Goal: Task Accomplishment & Management: Manage account settings

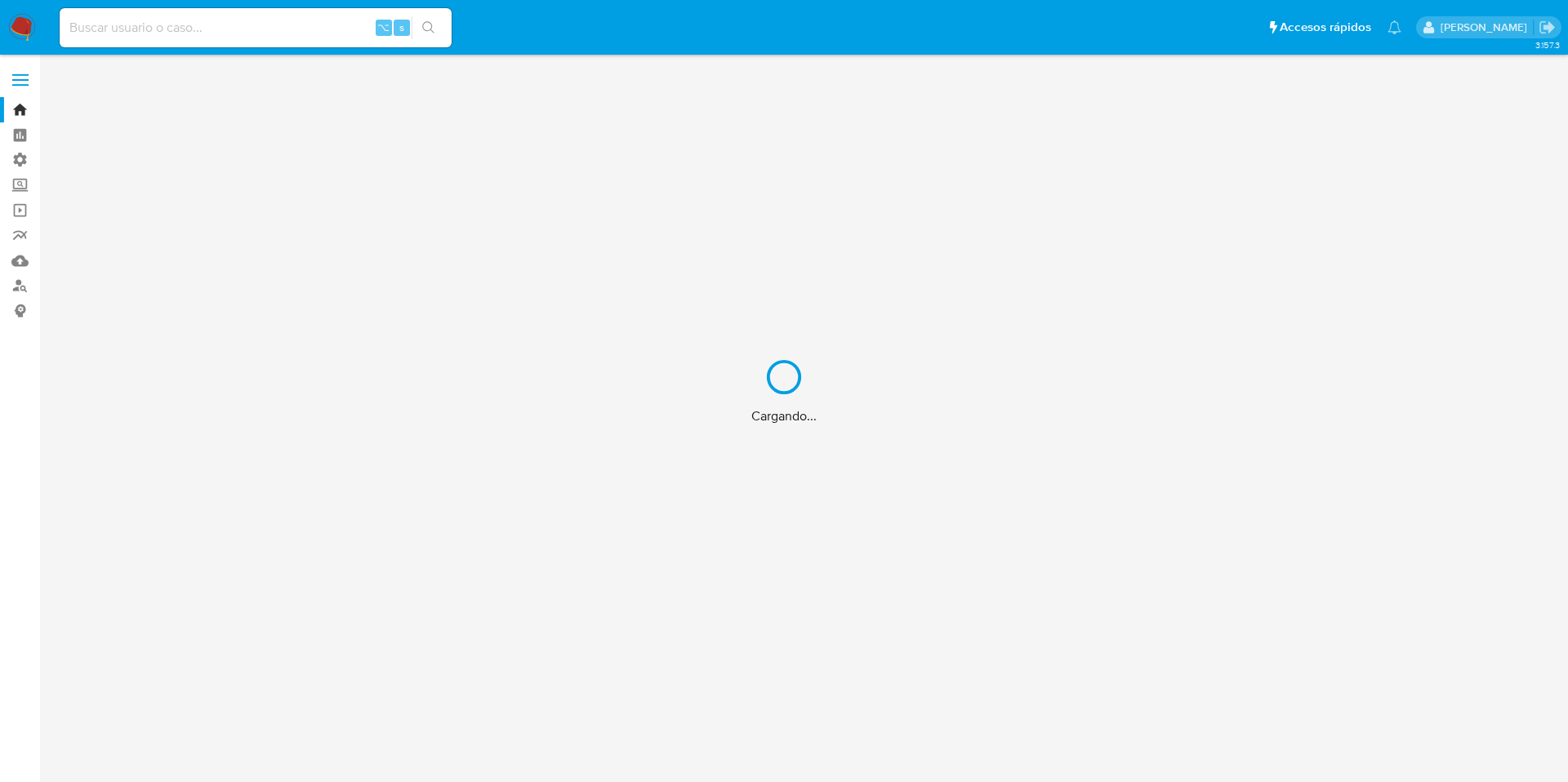
click at [14, 129] on div "Cargando..." at bounding box center [784, 391] width 1568 height 782
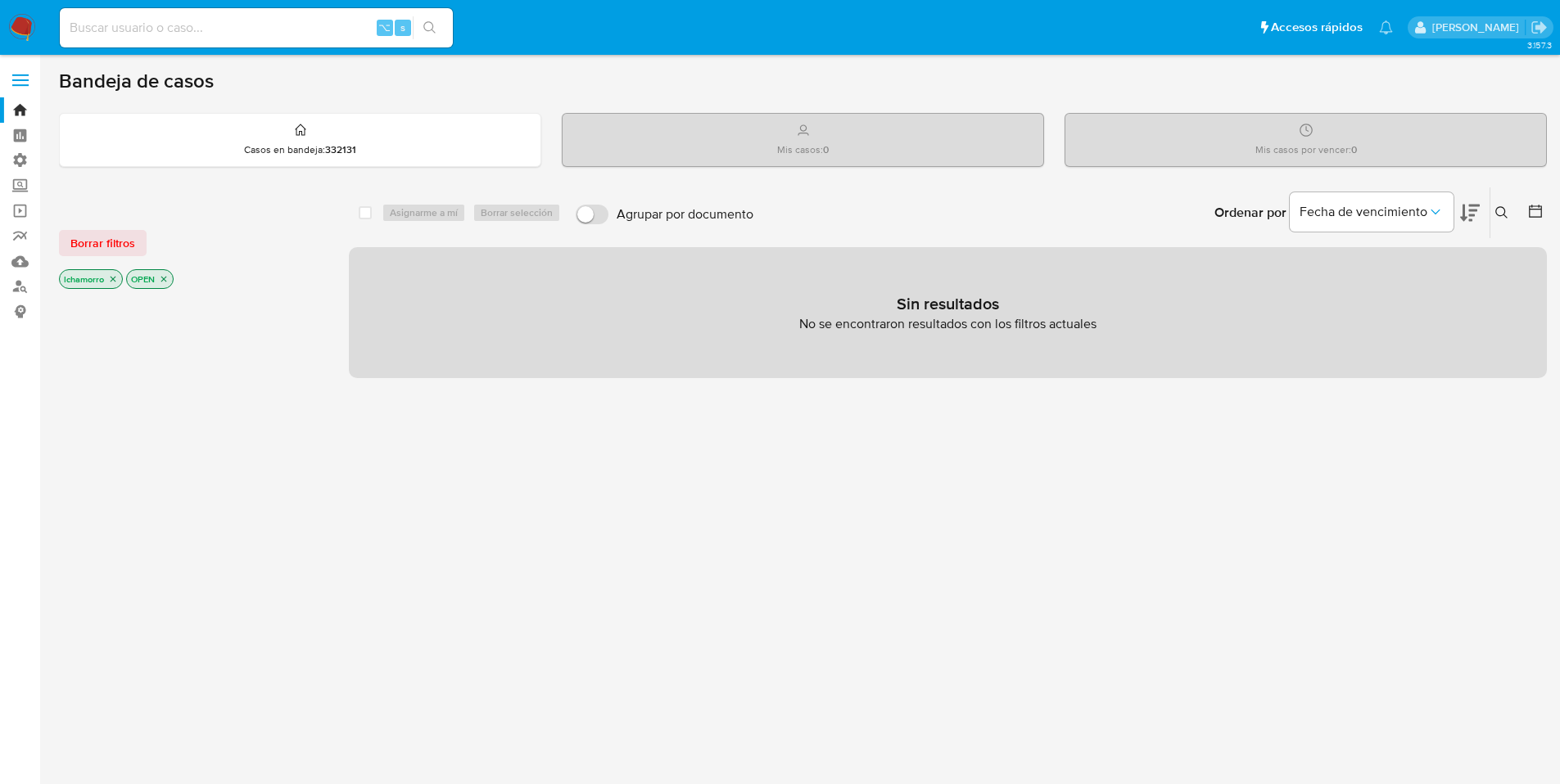
click at [12, 90] on label at bounding box center [21, 80] width 41 height 34
click at [0, 0] on input "checkbox" at bounding box center [0, 0] width 0 height 0
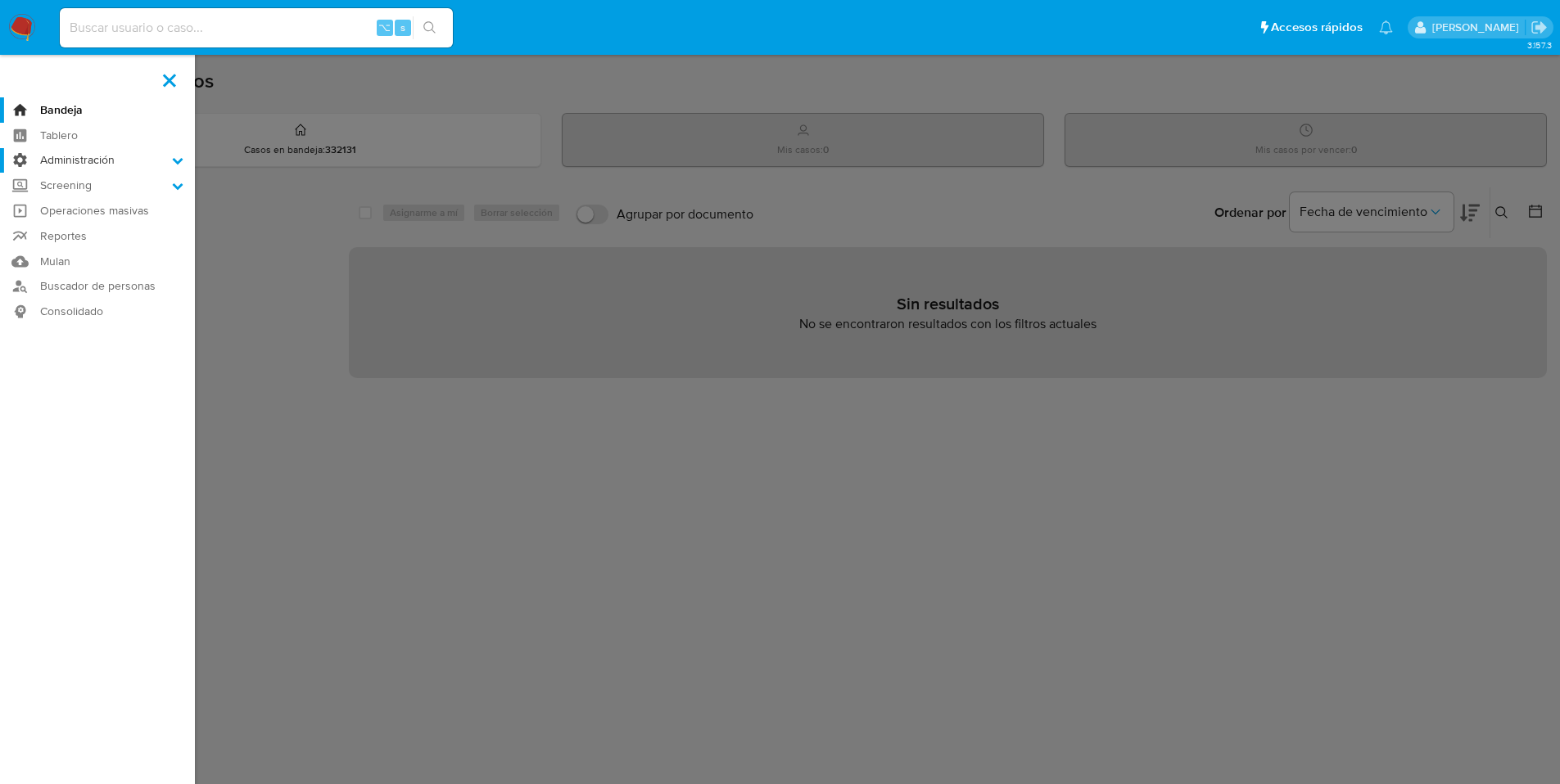
click at [72, 164] on label "Administración" at bounding box center [97, 160] width 195 height 25
click at [0, 0] on input "Administración" at bounding box center [0, 0] width 0 height 0
click at [74, 186] on link "Reglas" at bounding box center [97, 183] width 195 height 21
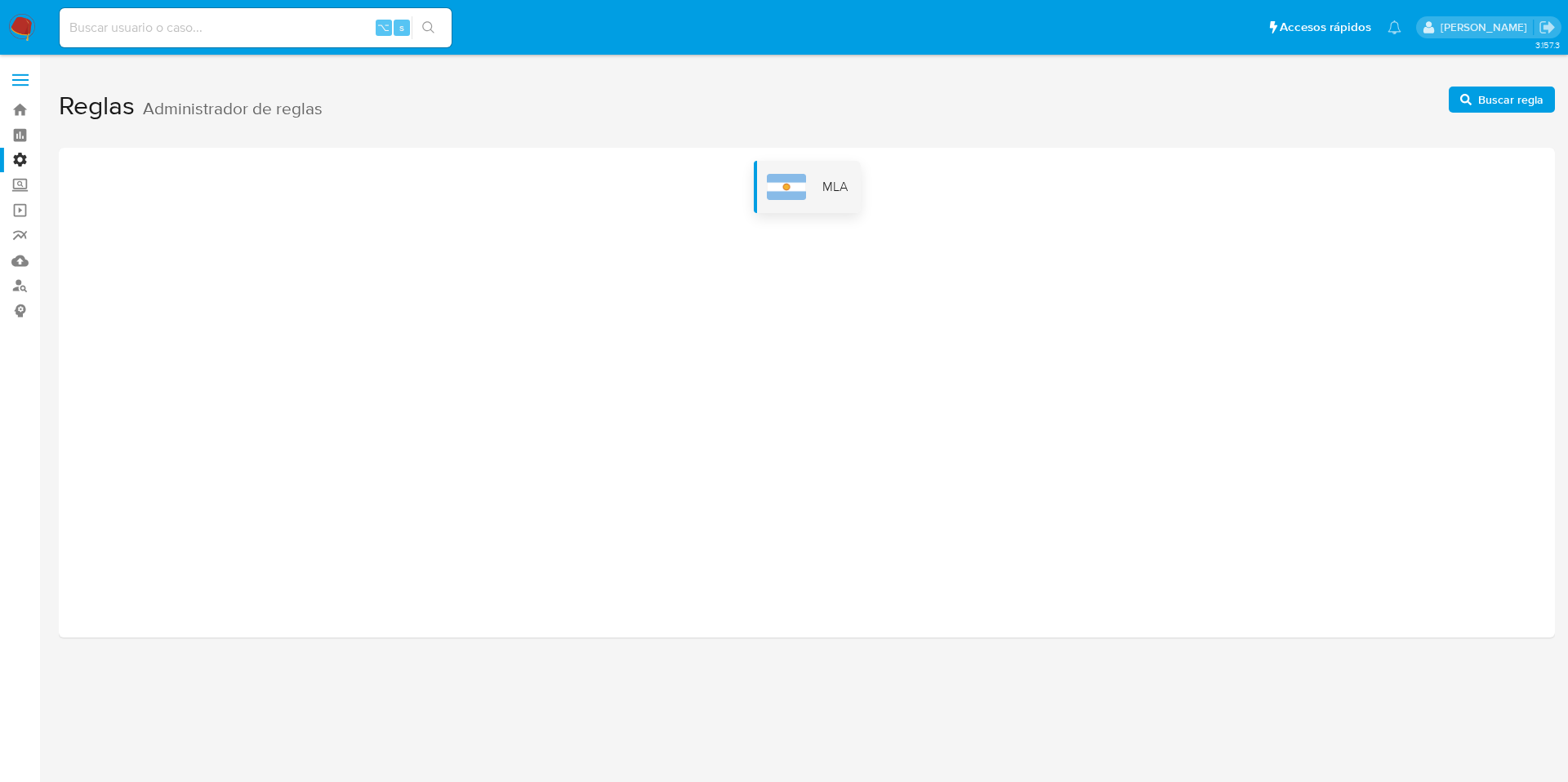
click at [797, 211] on div "MLA" at bounding box center [807, 186] width 107 height 52
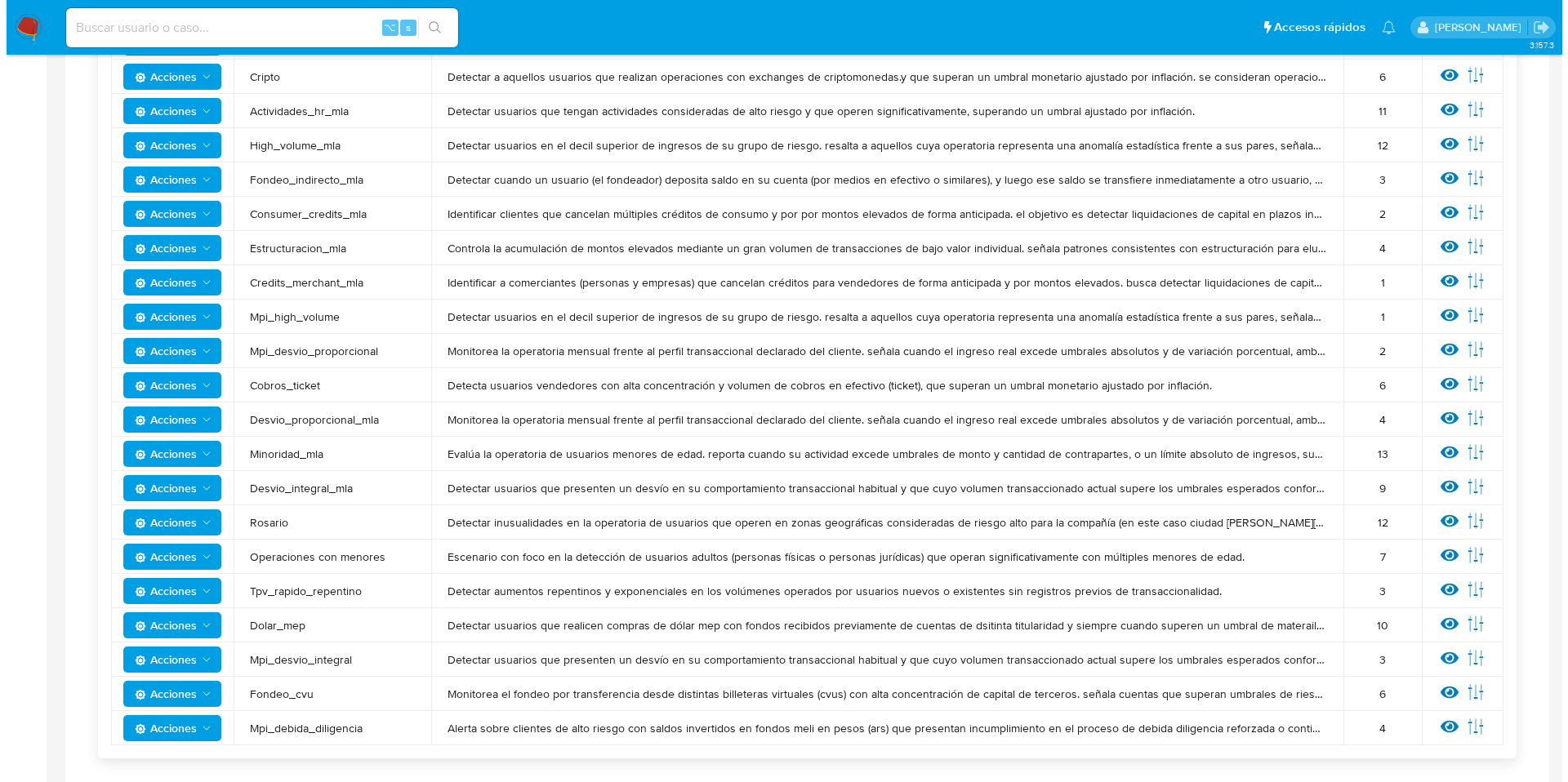
scroll to position [414, 0]
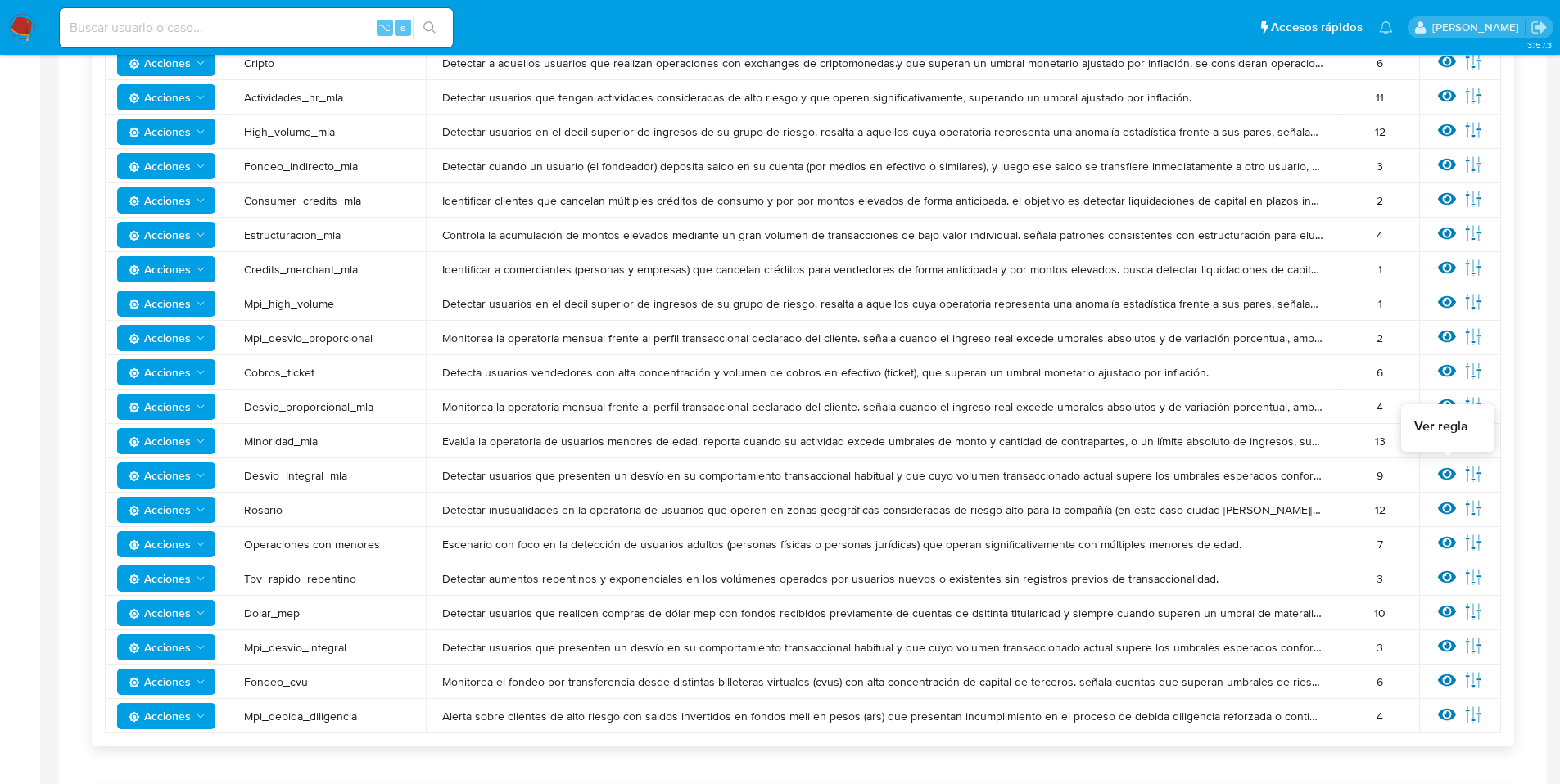
click at [1439, 476] on icon at bounding box center [1446, 473] width 18 height 18
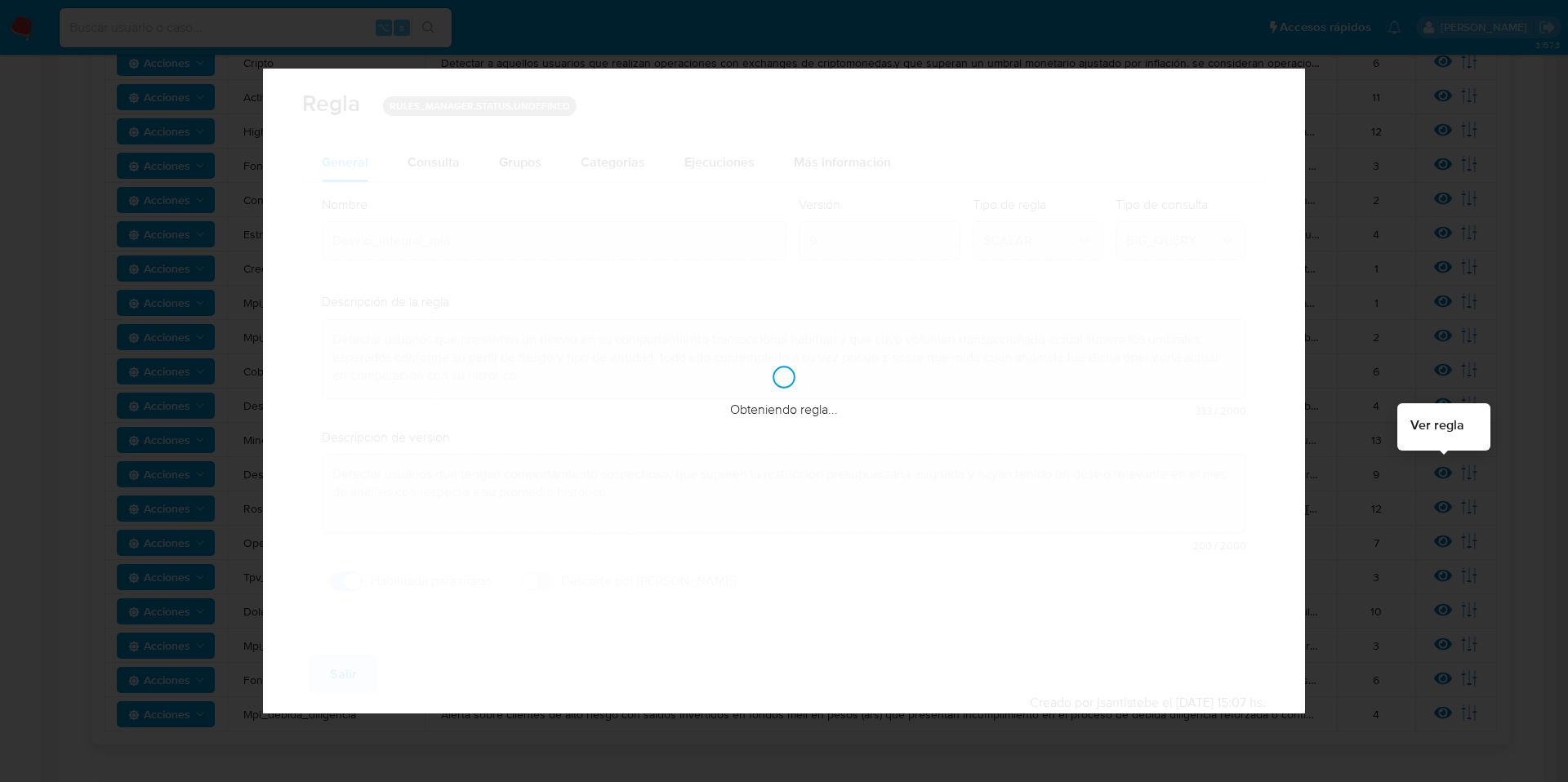
checkbox input "true"
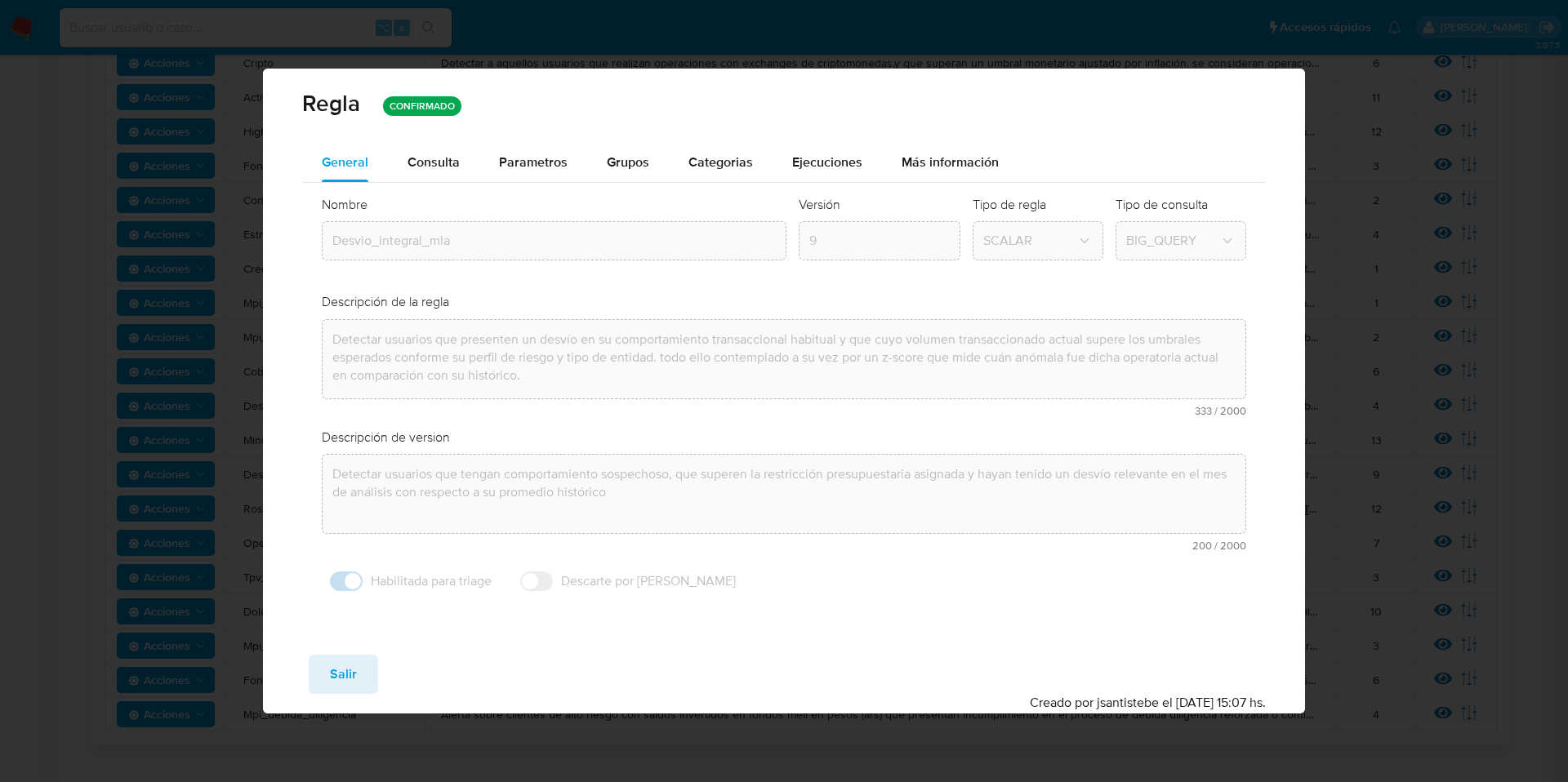
click at [516, 153] on span "Parametros" at bounding box center [533, 162] width 69 height 19
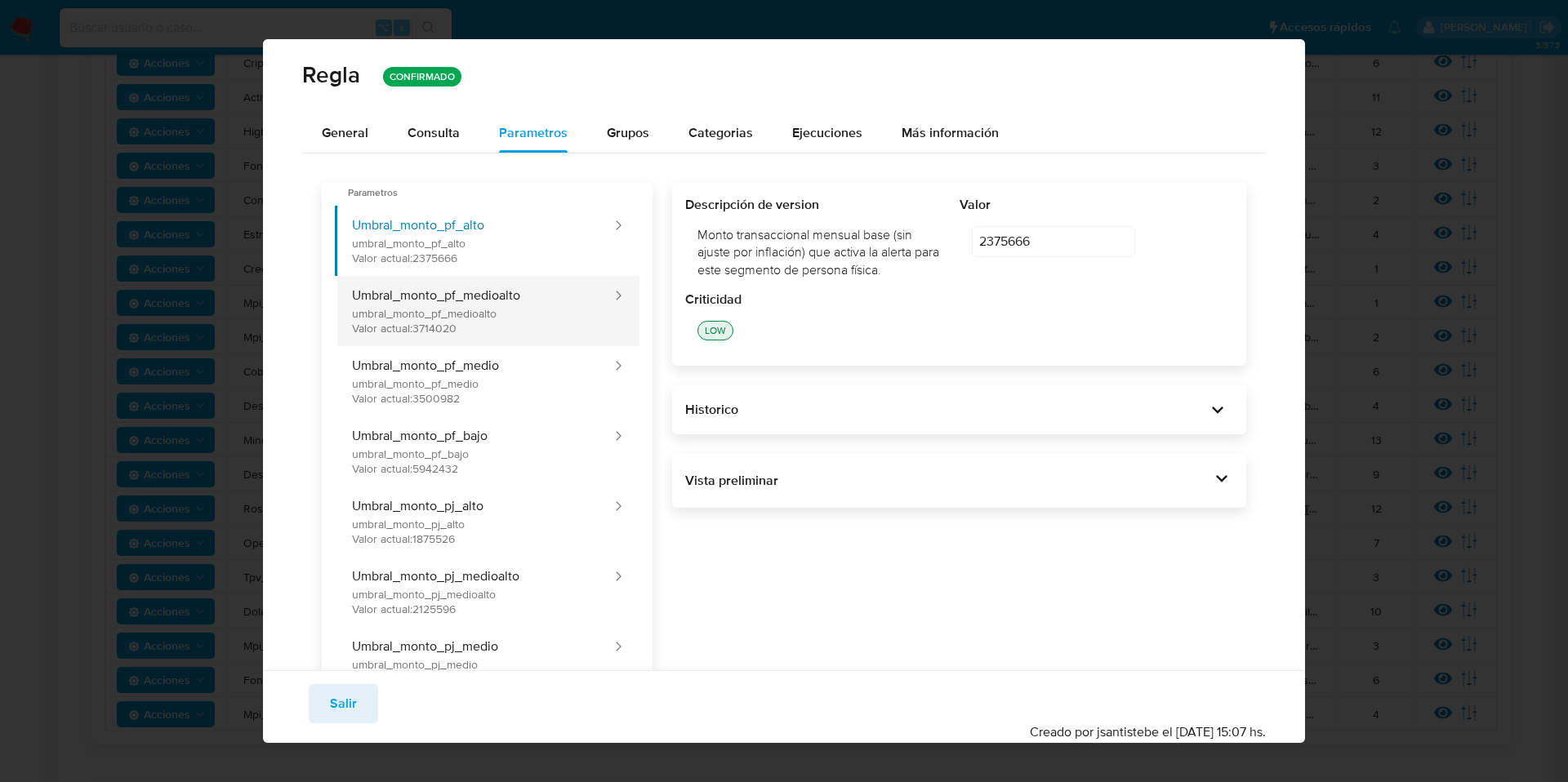
click at [574, 294] on button "Umbral_monto_pf_medioalto umbral_monto_pf_medioalto Valor actual: 3714020" at bounding box center [474, 311] width 278 height 70
type input "3714020"
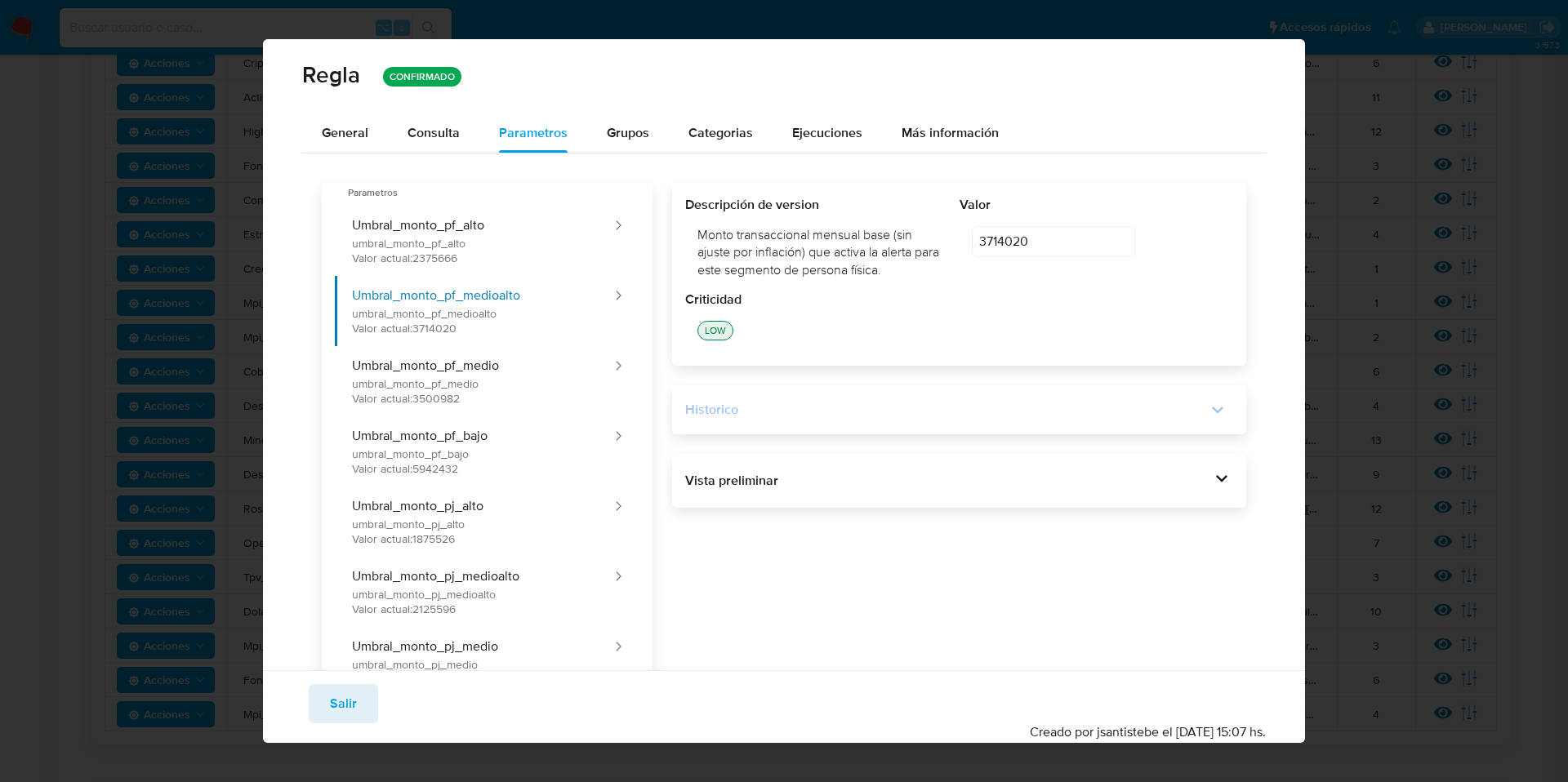
click at [945, 420] on div "Historico" at bounding box center [959, 409] width 549 height 23
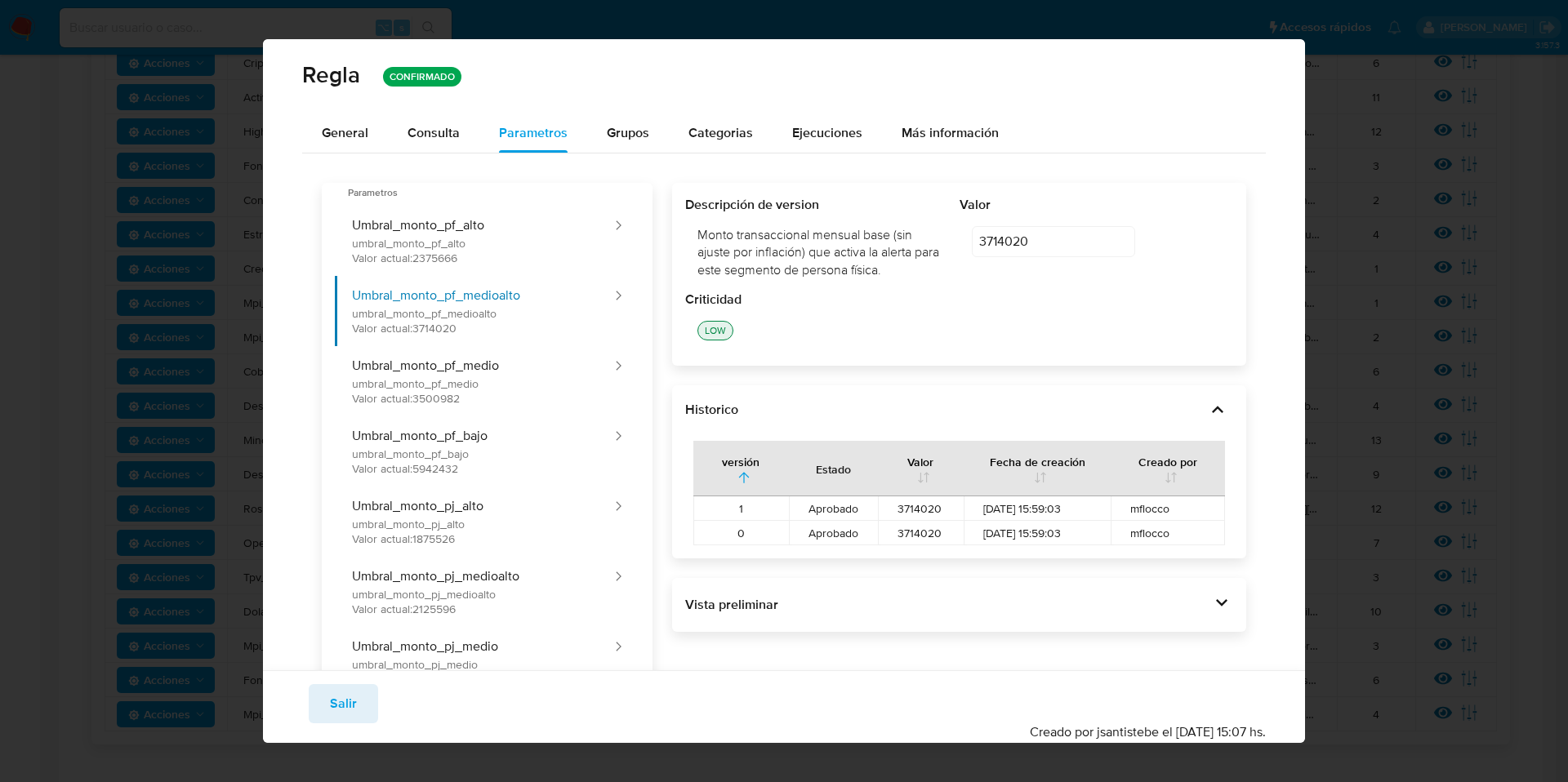
scroll to position [3, 0]
click at [1041, 599] on div "Vista preliminar" at bounding box center [959, 602] width 549 height 27
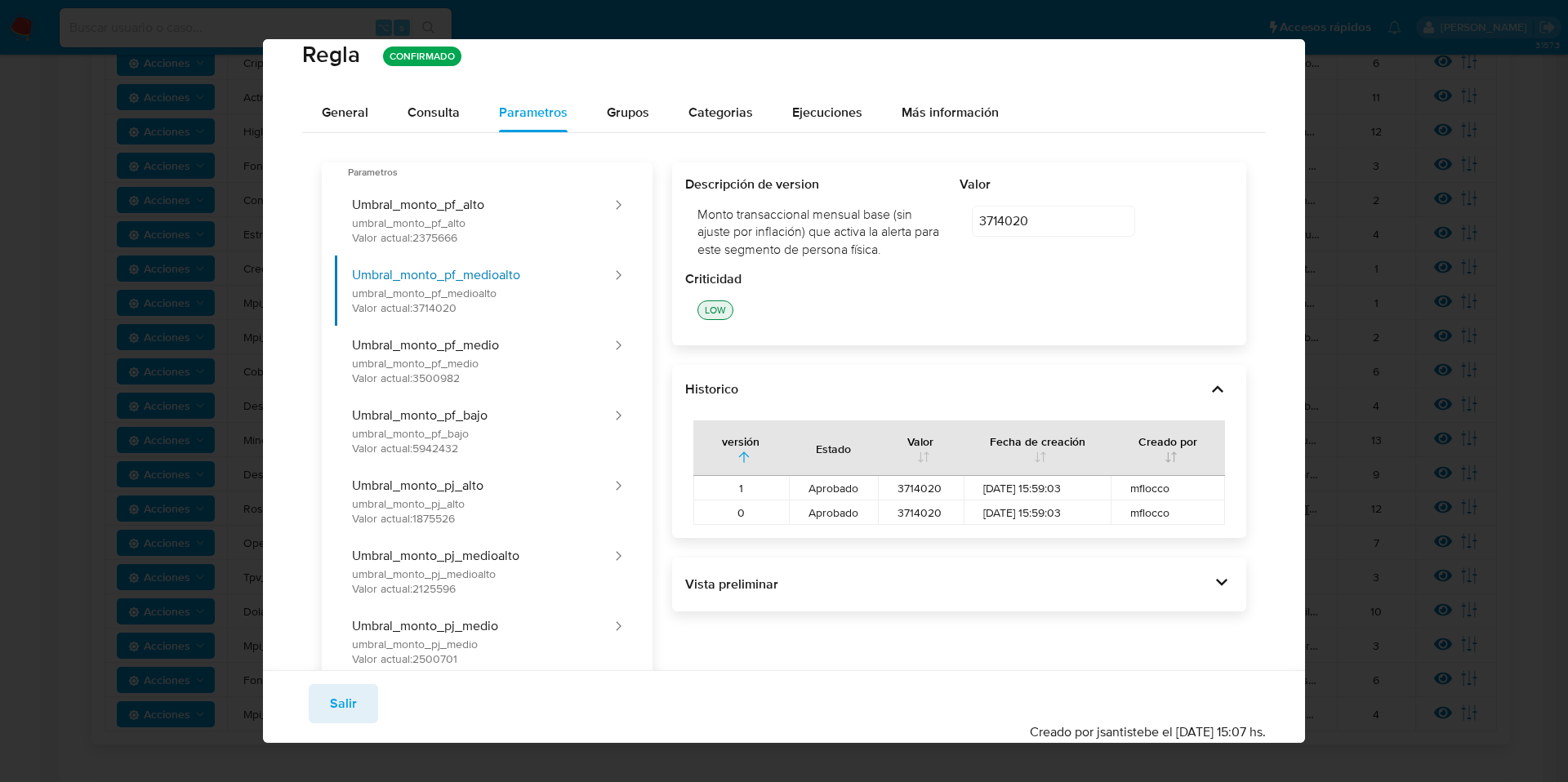
scroll to position [0, 0]
